Goal: Information Seeking & Learning: Find specific fact

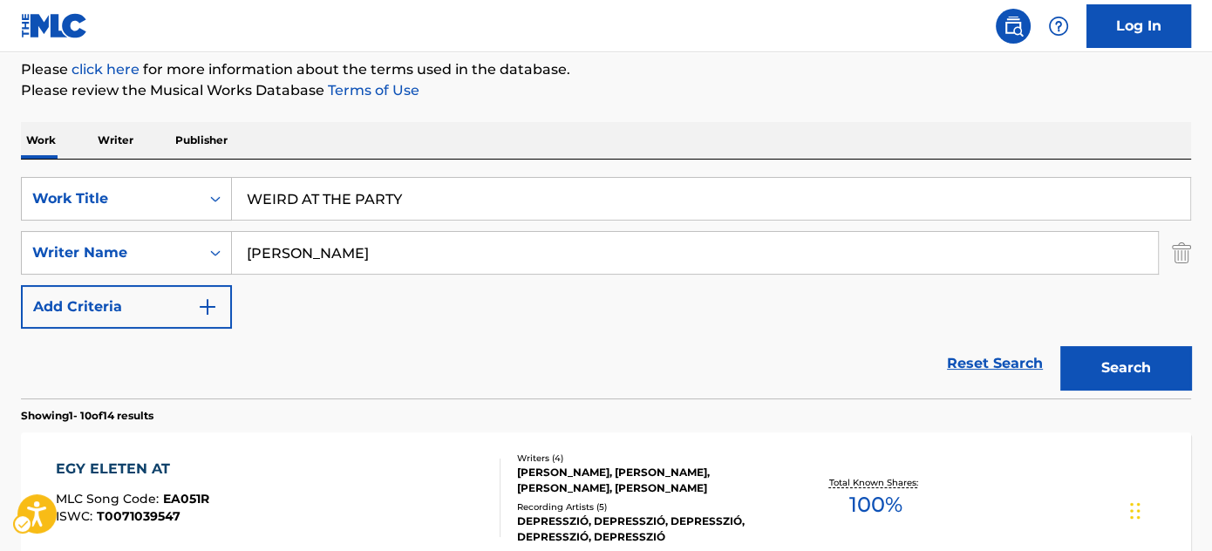
scroll to position [211, 0]
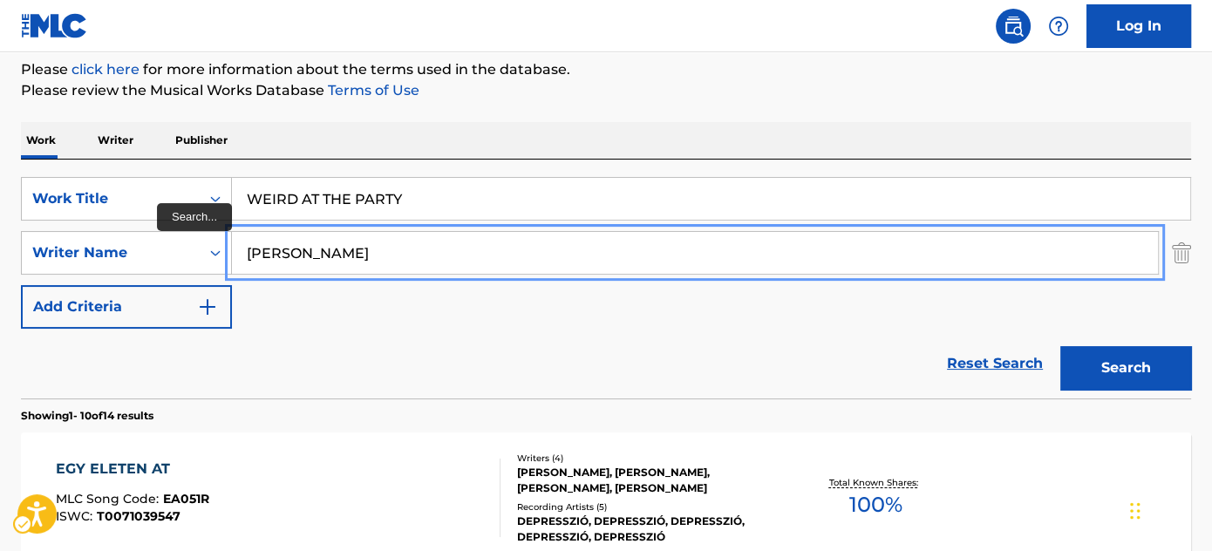
click at [353, 250] on input "[PERSON_NAME]" at bounding box center [695, 253] width 926 height 42
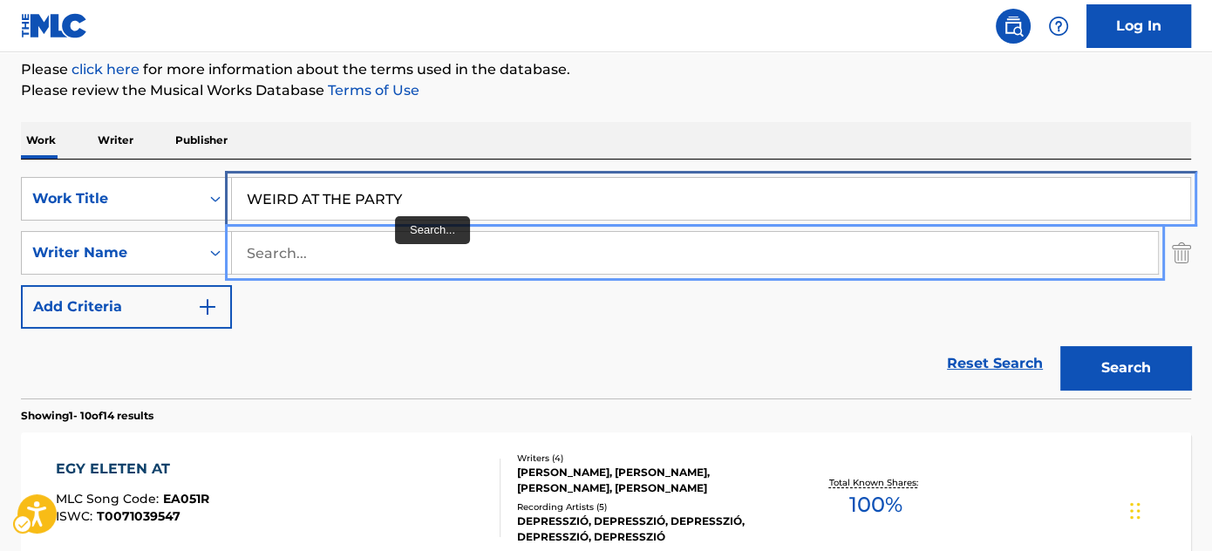
click at [425, 202] on input "WEIRD AT THE PARTY" at bounding box center [711, 199] width 958 height 42
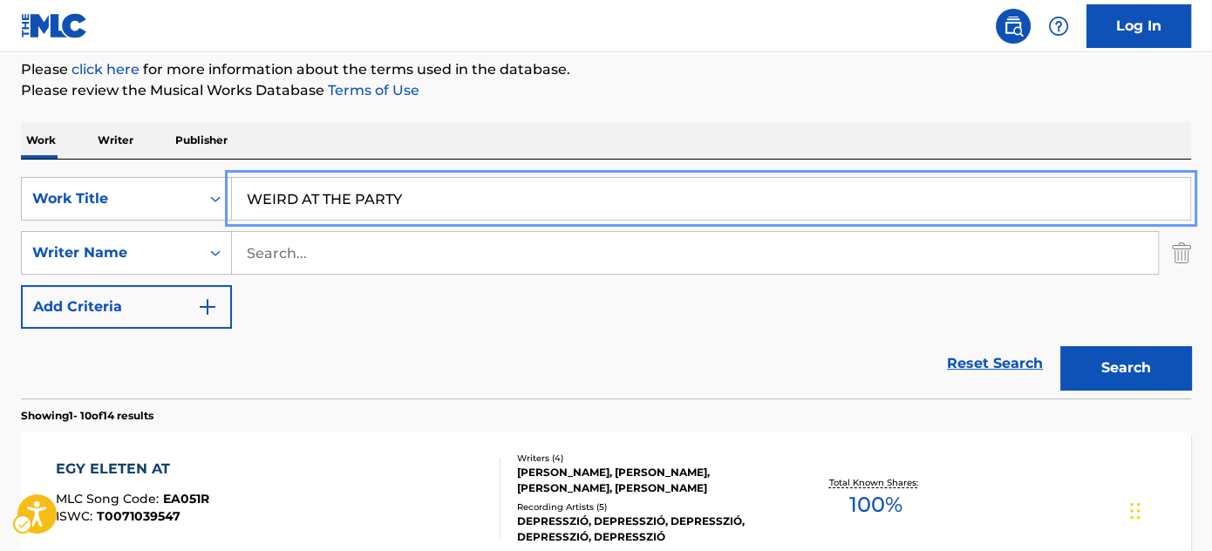
click at [425, 202] on input "WEIRD AT THE PARTY" at bounding box center [711, 199] width 958 height 42
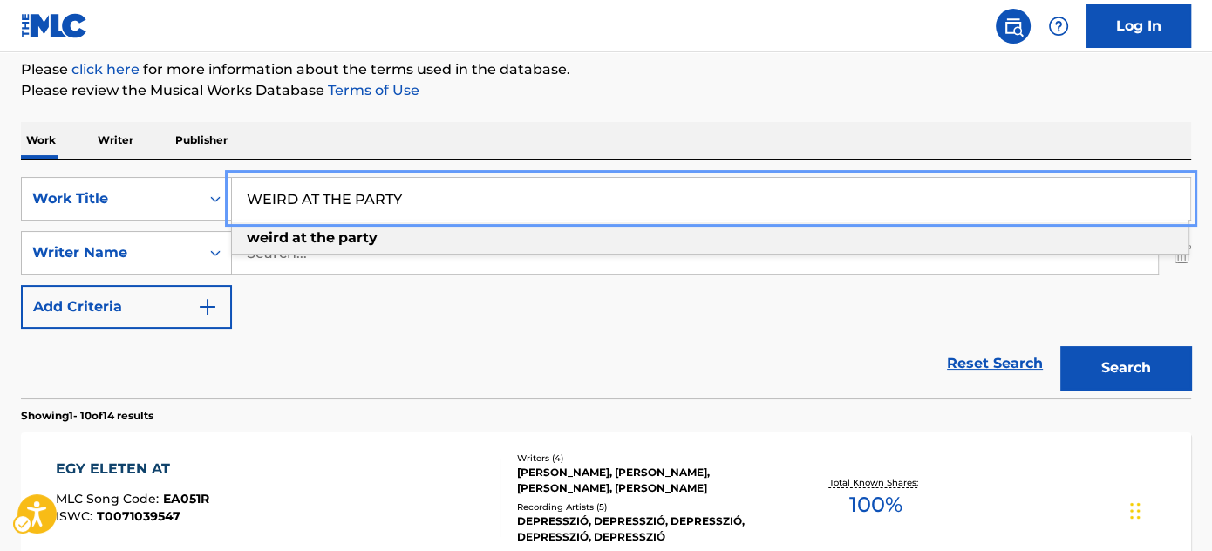
paste input "MICHIGEESE MICHIGANDER-JP"
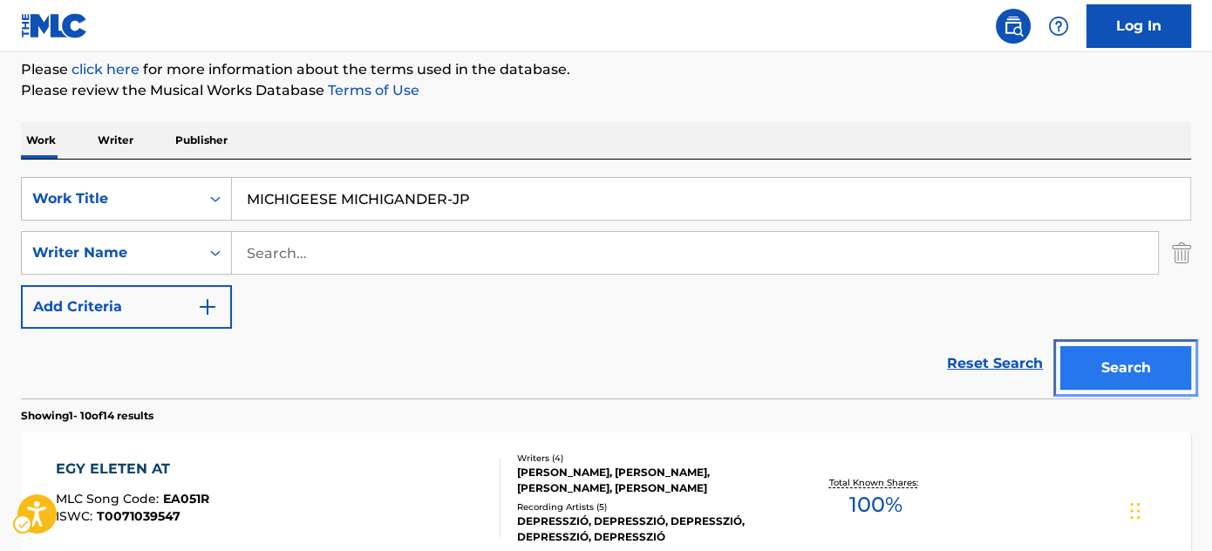
click at [1069, 354] on button "Search" at bounding box center [1125, 368] width 131 height 44
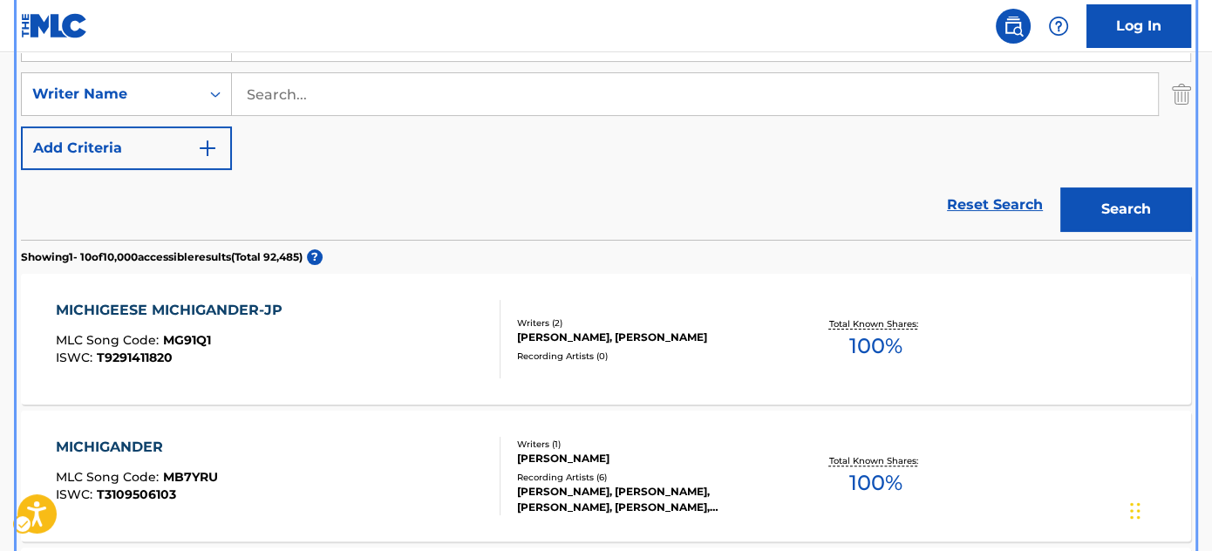
scroll to position [338, 0]
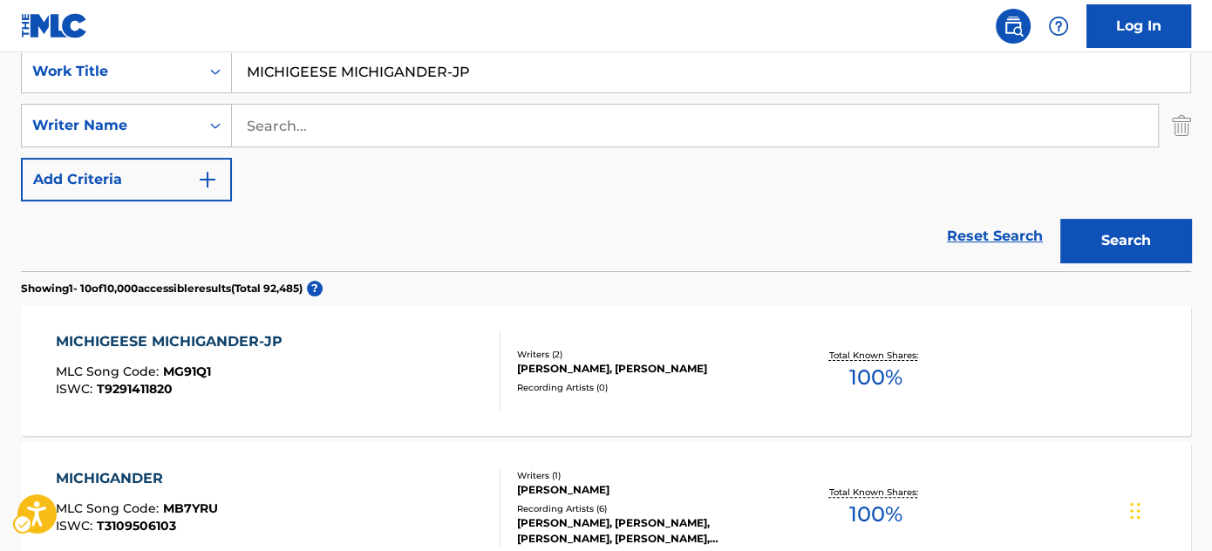
drag, startPoint x: 346, startPoint y: 205, endPoint x: 445, endPoint y: 227, distance: 100.9
click at [346, 204] on div "Reset Search | Submit Search" at bounding box center [606, 236] width 1170 height 70
click at [444, 227] on div "Reset Search | Submit Search" at bounding box center [606, 236] width 1170 height 70
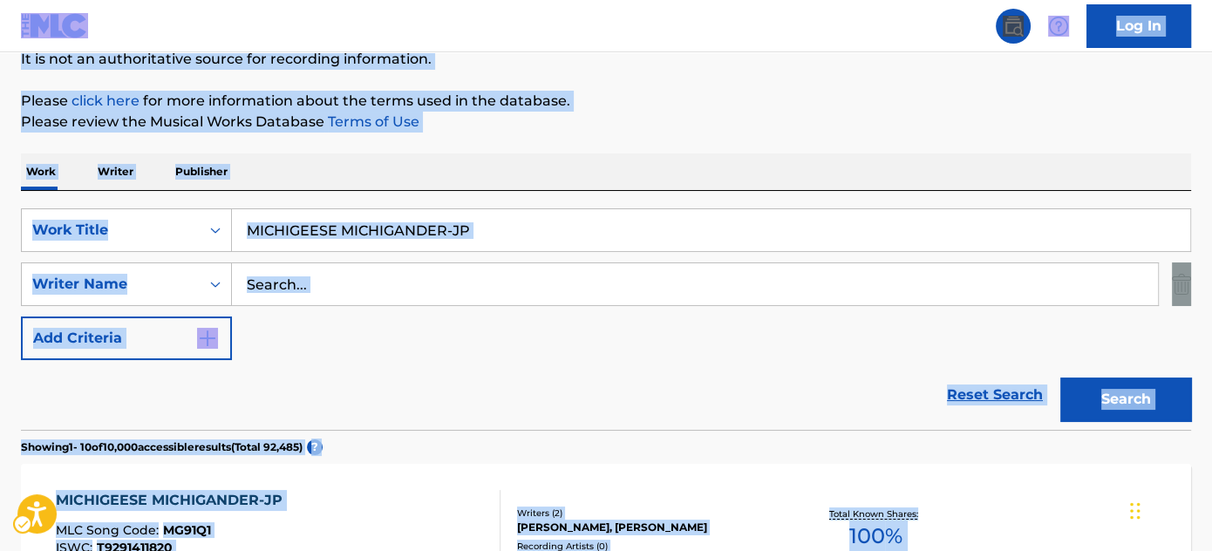
drag, startPoint x: 660, startPoint y: 154, endPoint x: 638, endPoint y: 170, distance: 26.9
click at [659, 155] on div "Work Writer Publisher" at bounding box center [606, 171] width 1170 height 37
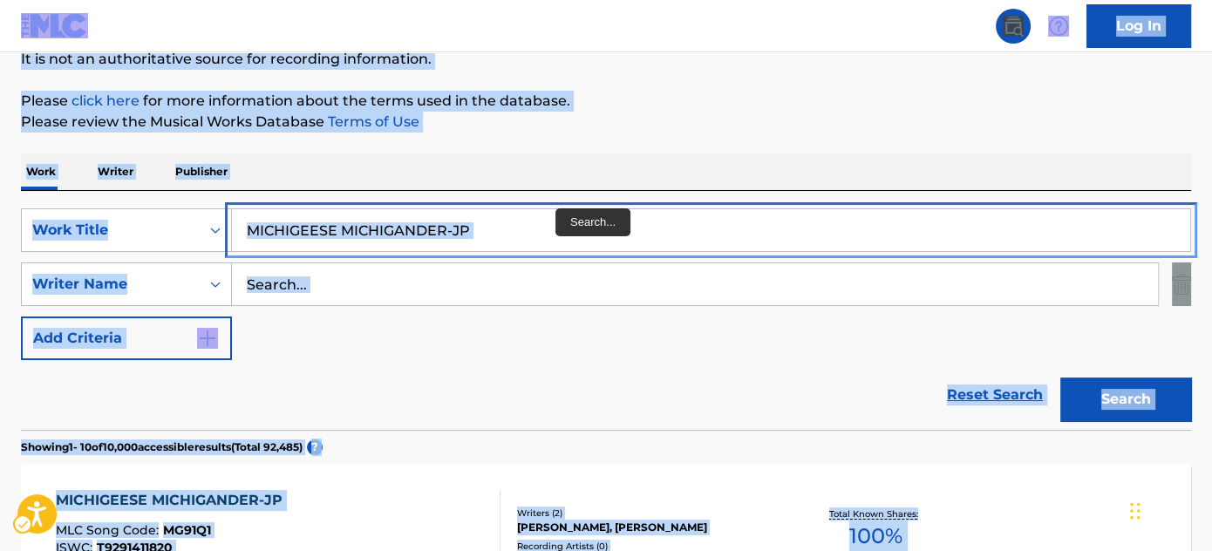
click at [536, 218] on input "MICHIGEESE MICHIGANDER-JP" at bounding box center [711, 230] width 958 height 42
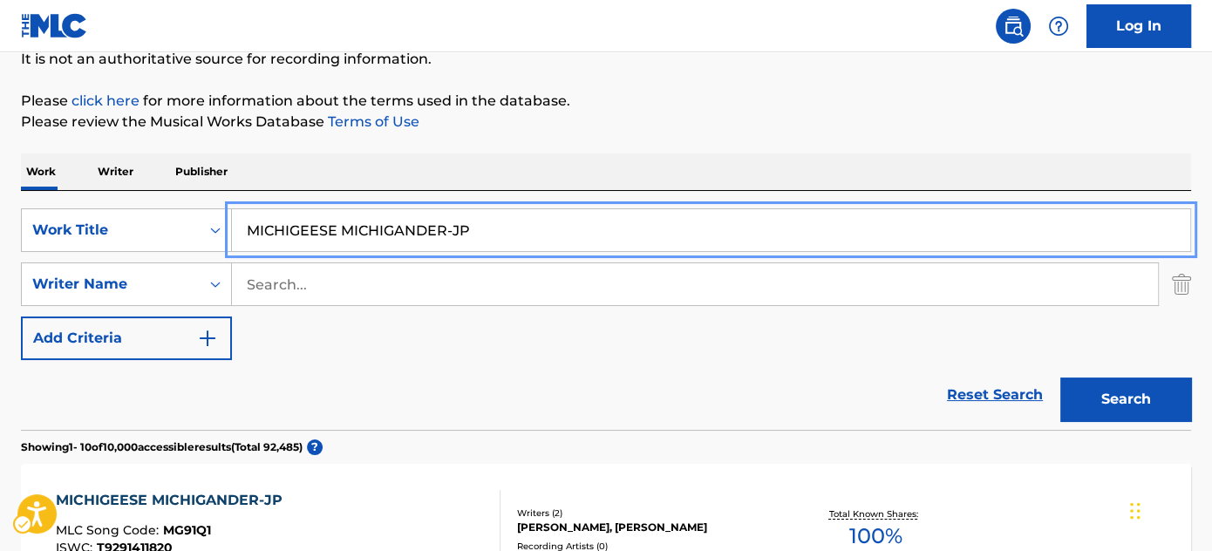
paste input "ZOMBIES-MG"
type input "ZOMBIES-MG-JP"
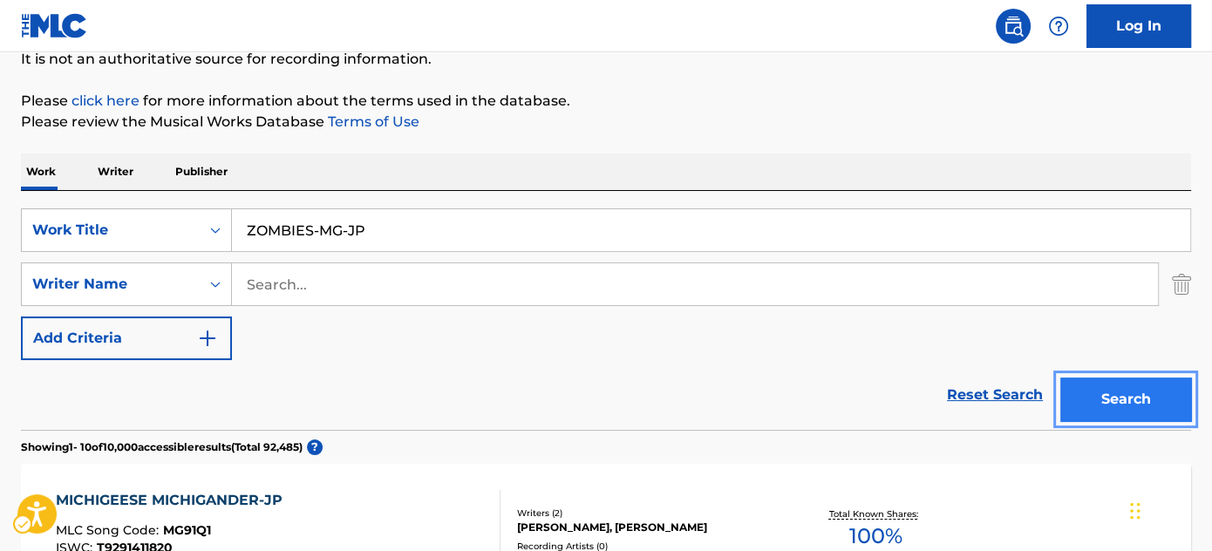
click at [1083, 388] on button "Search" at bounding box center [1125, 399] width 131 height 44
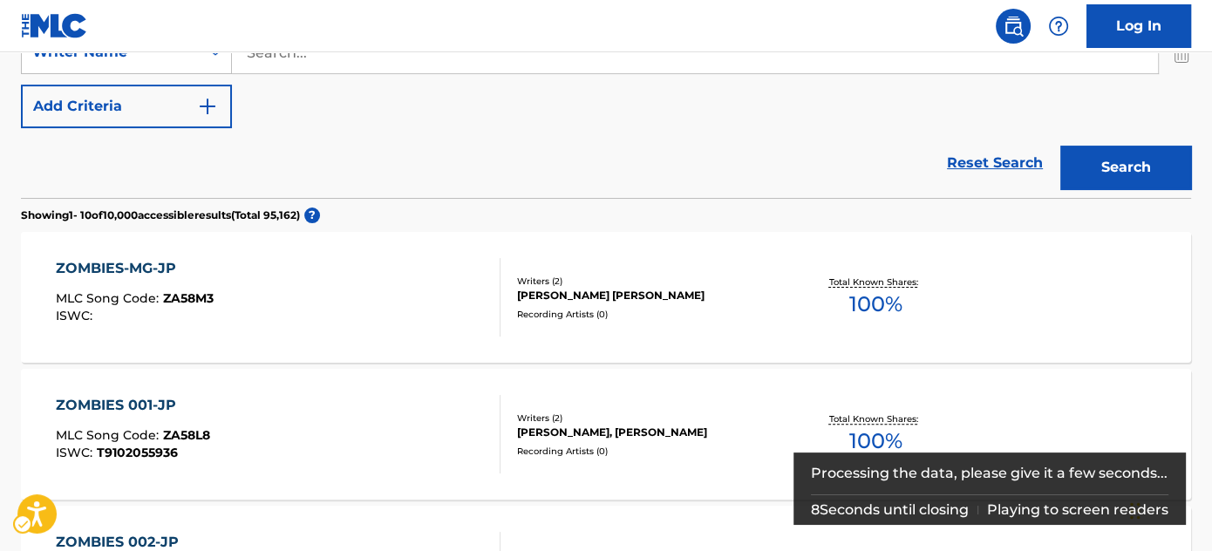
scroll to position [418, 0]
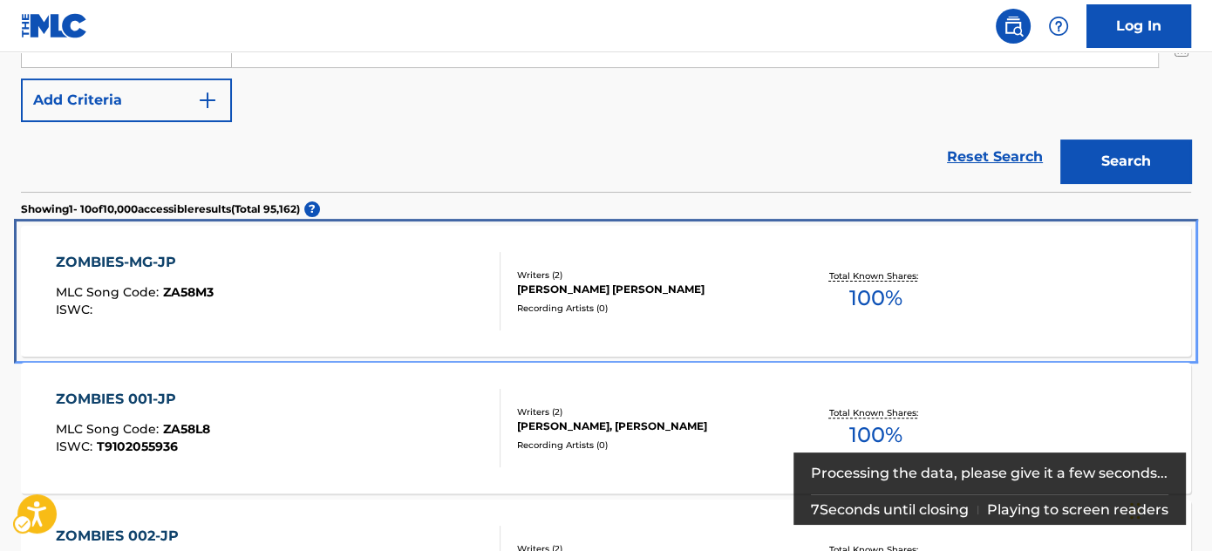
click at [577, 282] on div "[PERSON_NAME] [PERSON_NAME]" at bounding box center [648, 290] width 262 height 16
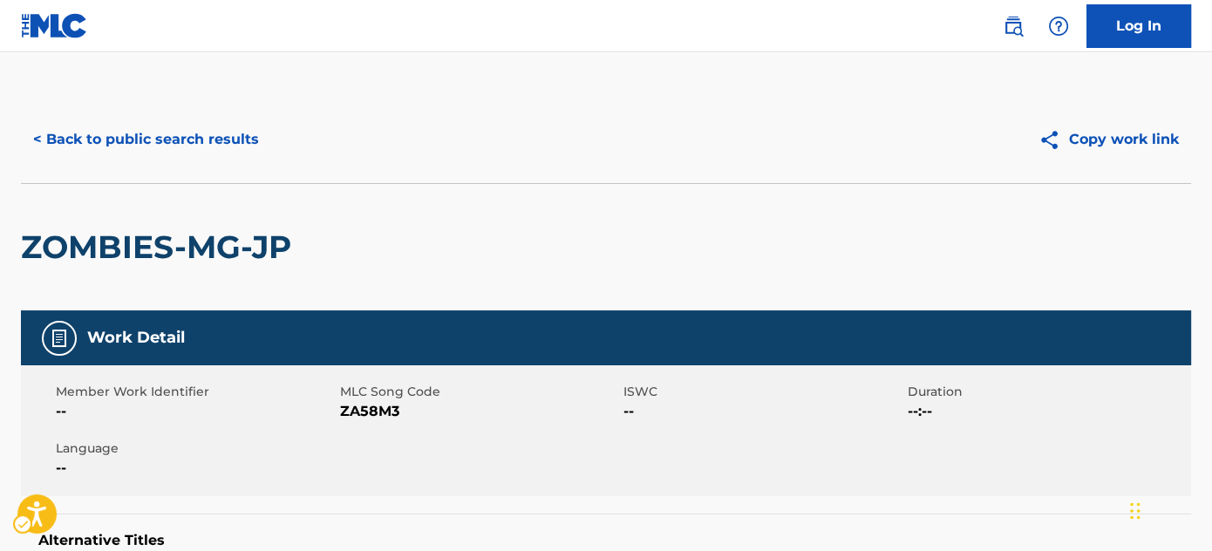
click at [613, 185] on div "ZOMBIES-MG-JP" at bounding box center [606, 246] width 1170 height 127
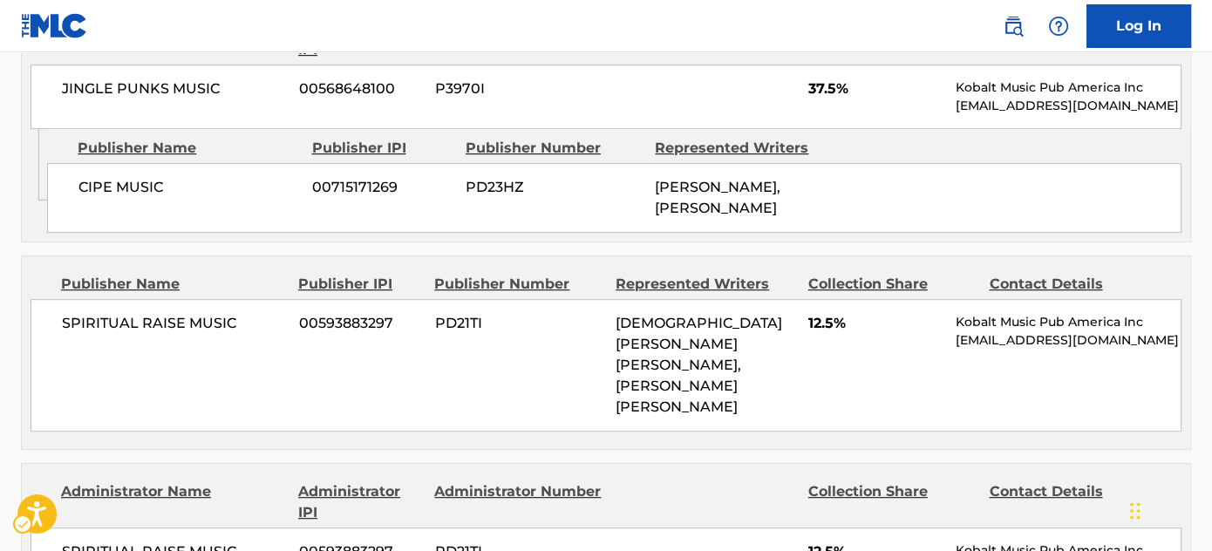
scroll to position [1109, 0]
